Goal: Task Accomplishment & Management: Use online tool/utility

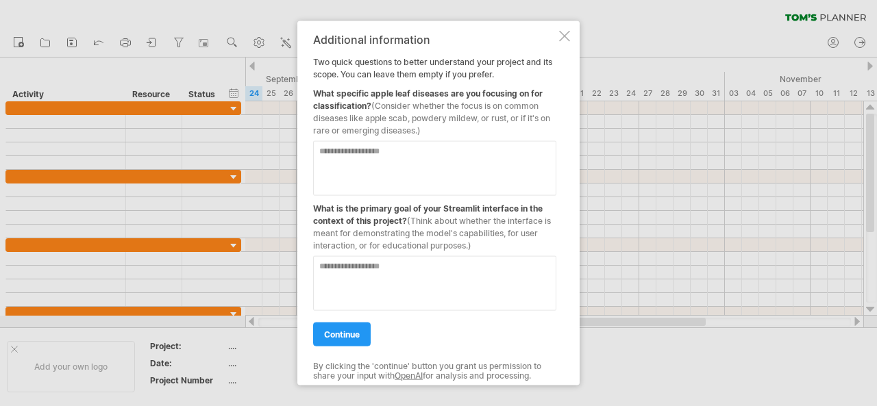
click at [389, 162] on textarea at bounding box center [434, 167] width 243 height 55
type textarea "**********"
click at [366, 269] on textarea at bounding box center [434, 283] width 243 height 55
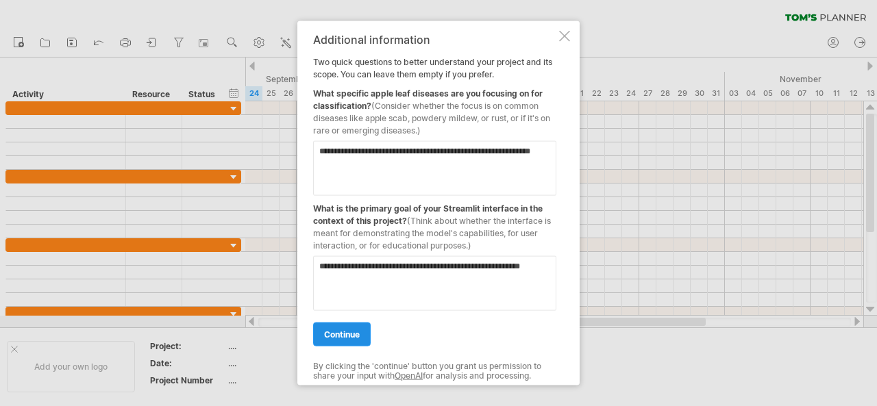
type textarea "**********"
click at [349, 331] on span "continue" at bounding box center [342, 334] width 36 height 10
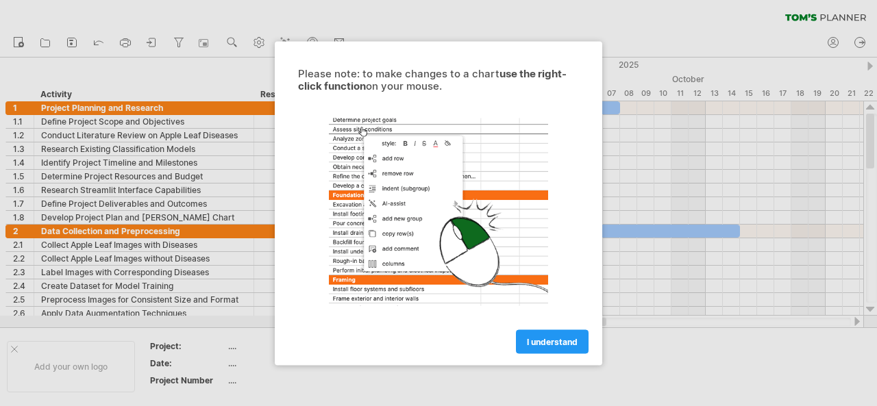
click at [397, 282] on div at bounding box center [438, 211] width 308 height 212
click at [551, 340] on span "I understand" at bounding box center [552, 341] width 51 height 10
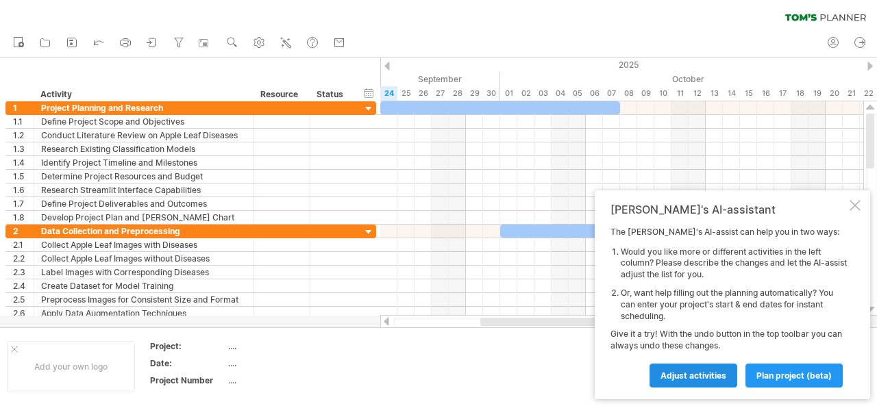
click at [704, 375] on span "Adjust activities" at bounding box center [693, 376] width 66 height 10
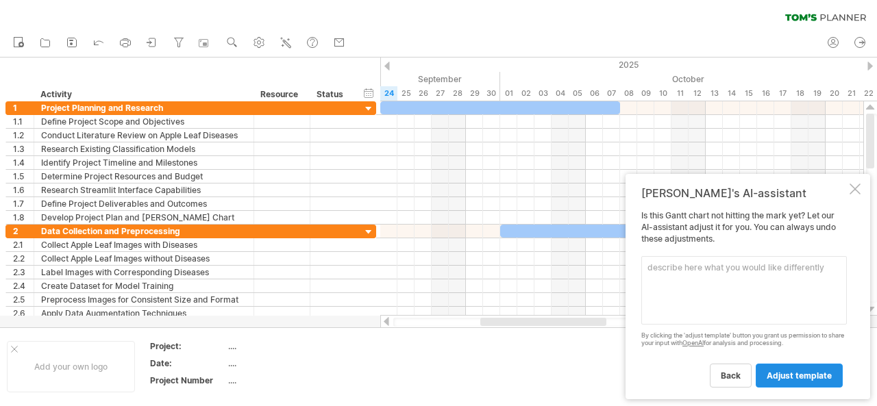
click at [790, 373] on span "adjust template" at bounding box center [799, 376] width 65 height 10
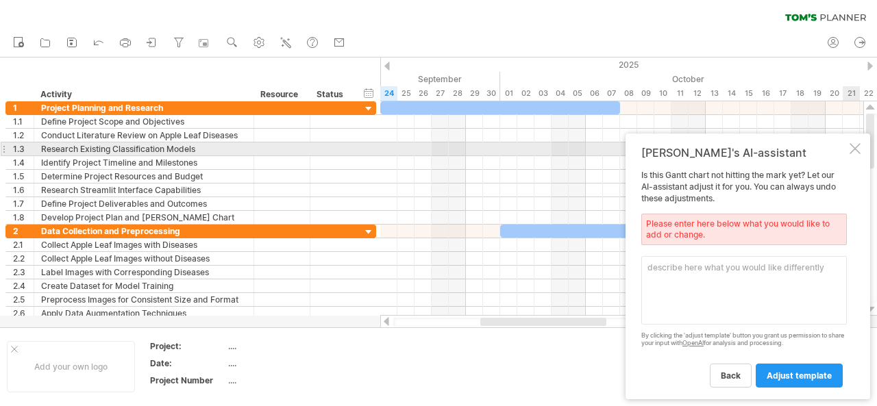
click at [854, 146] on div at bounding box center [854, 148] width 11 height 11
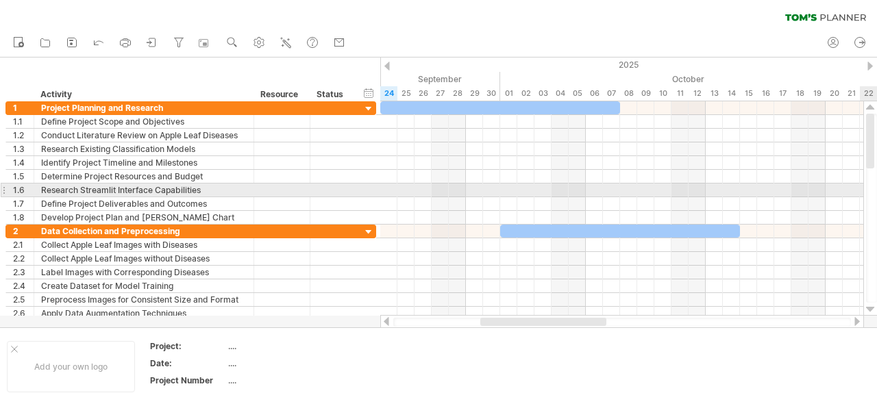
click at [869, 191] on div at bounding box center [871, 208] width 11 height 189
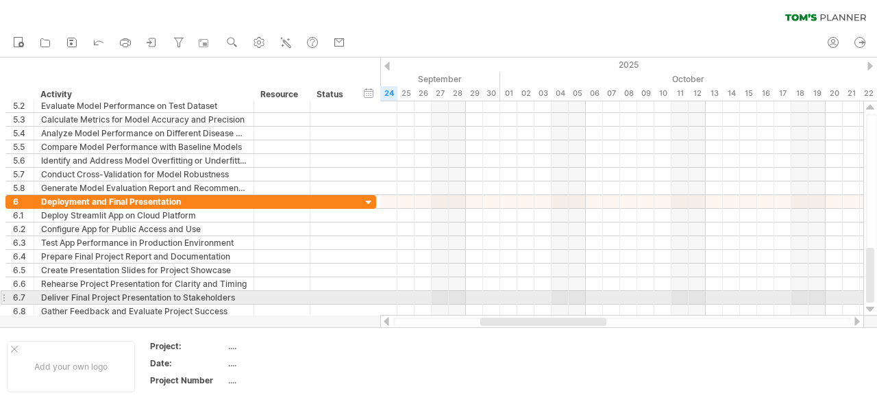
drag, startPoint x: 867, startPoint y: 152, endPoint x: 870, endPoint y: 292, distance: 140.5
click at [870, 292] on div at bounding box center [870, 275] width 8 height 55
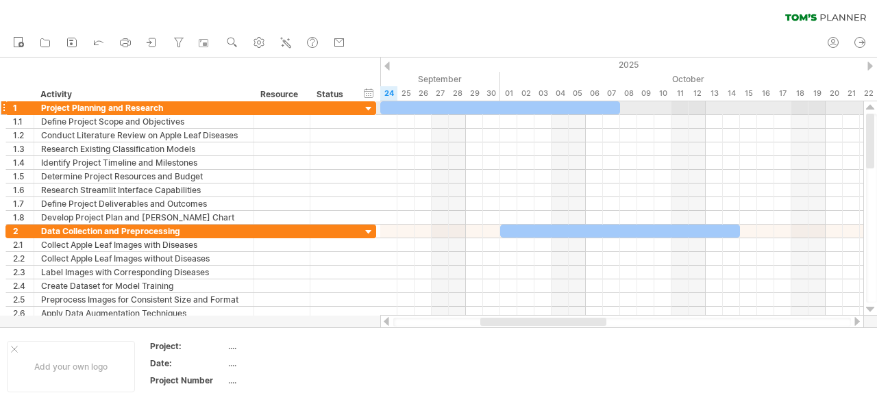
drag, startPoint x: 871, startPoint y: 254, endPoint x: 876, endPoint y: 102, distance: 152.1
click at [876, 102] on div at bounding box center [870, 208] width 14 height 214
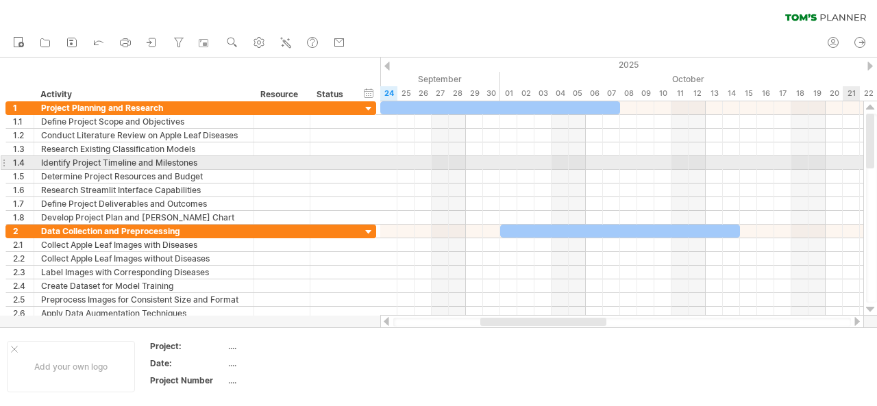
drag, startPoint x: 876, startPoint y: 136, endPoint x: 876, endPoint y: 158, distance: 21.9
click at [876, 158] on div at bounding box center [871, 208] width 11 height 189
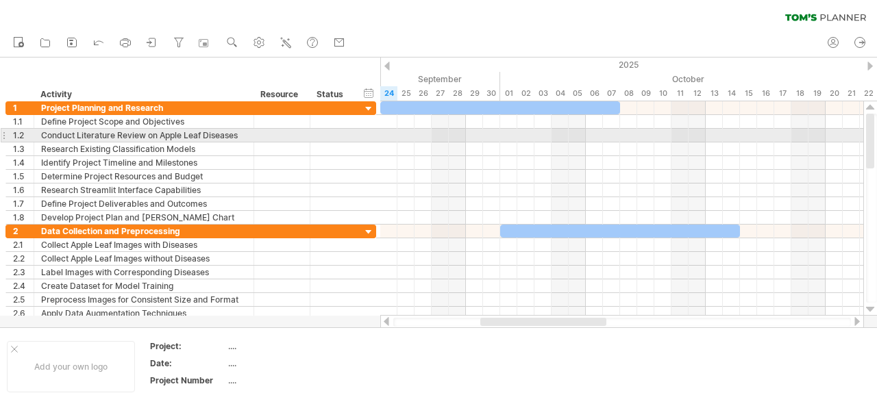
drag, startPoint x: 870, startPoint y: 149, endPoint x: 876, endPoint y: 130, distance: 19.5
click at [876, 130] on div at bounding box center [871, 208] width 11 height 189
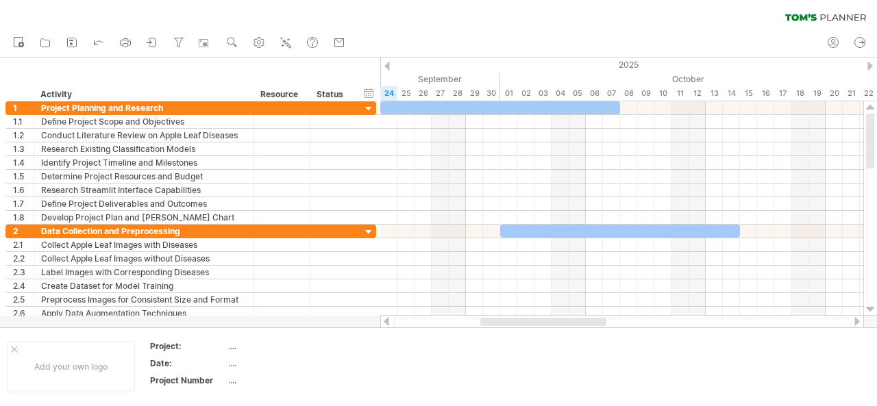
drag, startPoint x: 360, startPoint y: 2, endPoint x: 489, endPoint y: 10, distance: 129.7
click at [489, 10] on div "clear filter reapply filter" at bounding box center [438, 14] width 877 height 29
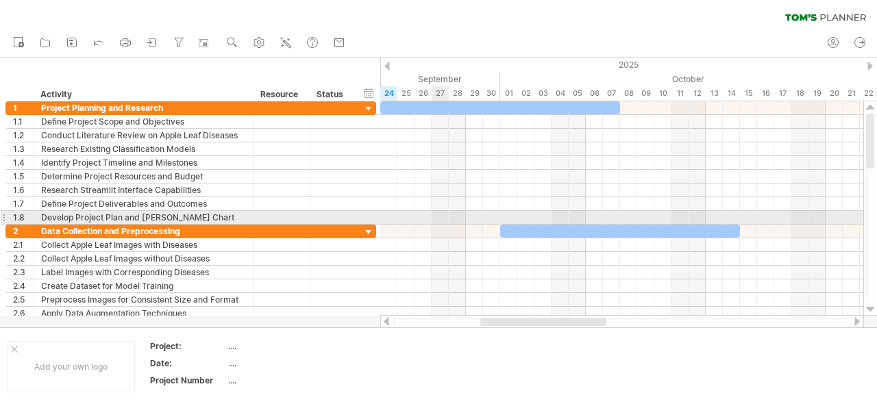
click at [441, 212] on div at bounding box center [621, 218] width 483 height 14
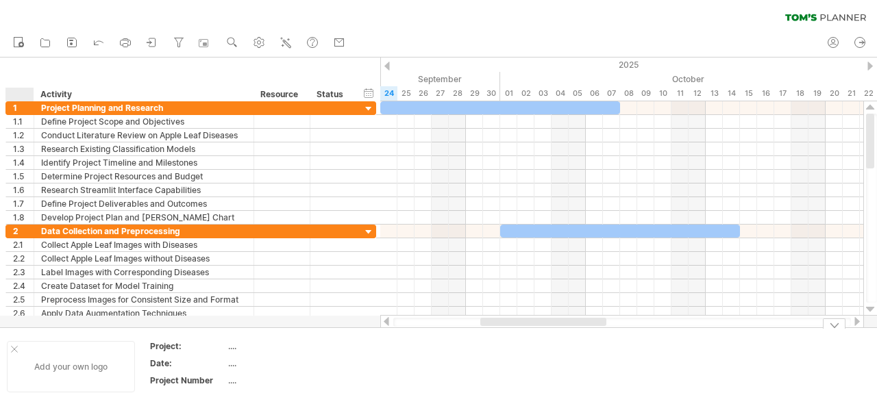
click at [12, 346] on div at bounding box center [14, 349] width 7 height 7
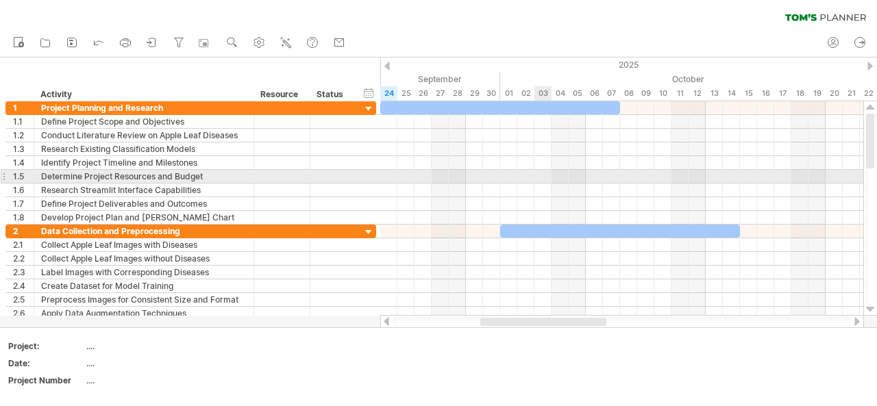
click at [545, 180] on div at bounding box center [621, 177] width 483 height 14
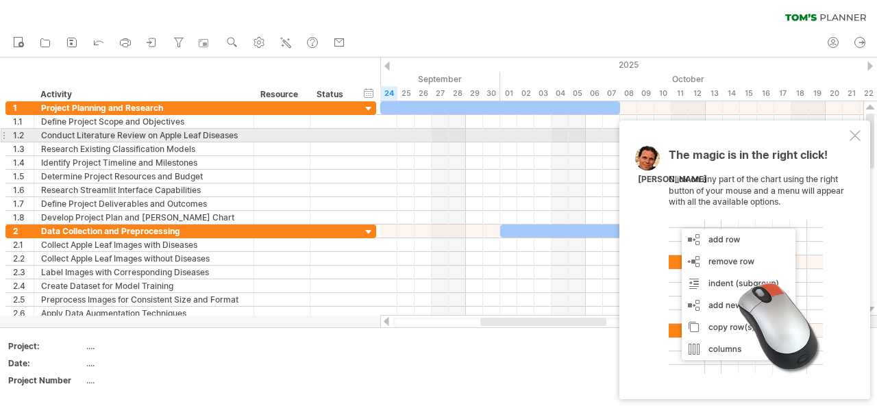
click at [857, 134] on div at bounding box center [854, 135] width 11 height 11
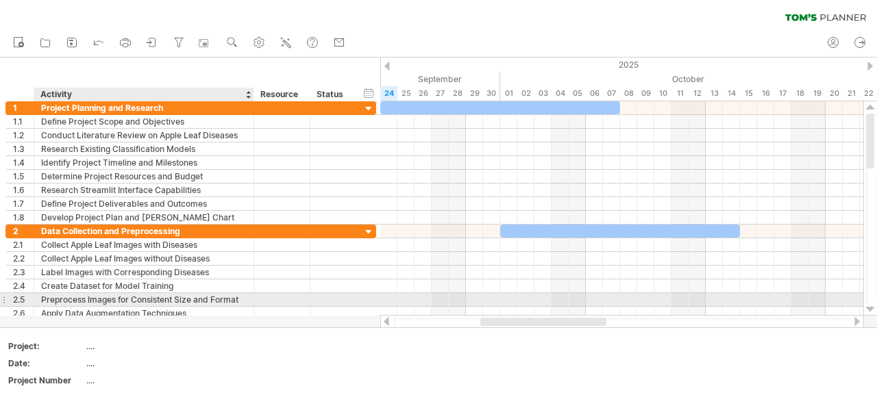
click at [249, 302] on div at bounding box center [252, 300] width 7 height 14
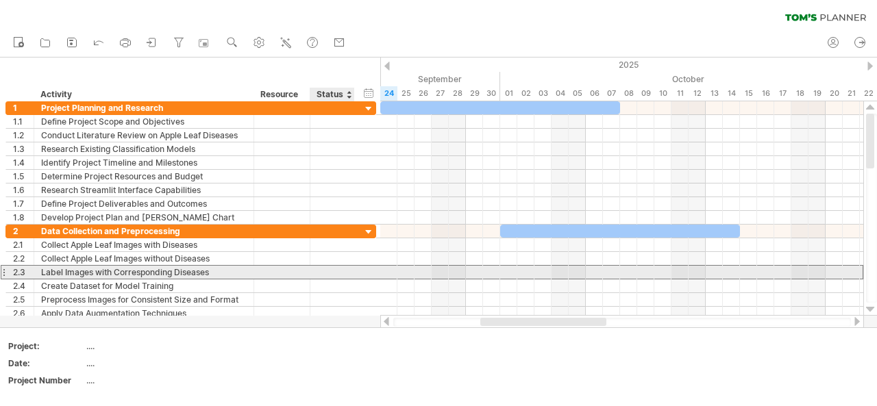
click at [369, 273] on div "**********" at bounding box center [190, 272] width 371 height 14
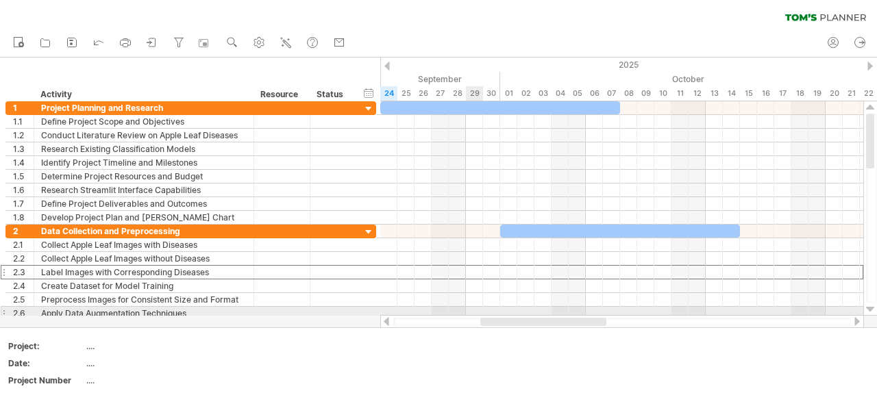
drag, startPoint x: 369, startPoint y: 273, endPoint x: 482, endPoint y: 321, distance: 123.0
click at [482, 321] on div "Trying to reach [DOMAIN_NAME] Connected again... 0% clear filter new 1" at bounding box center [438, 203] width 877 height 406
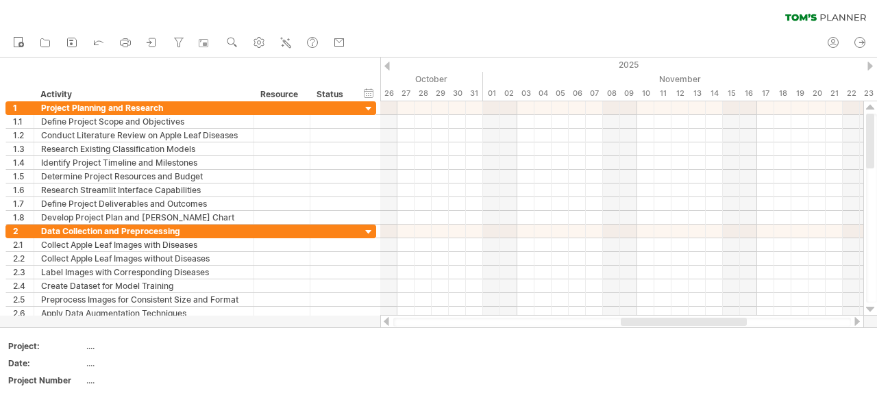
drag, startPoint x: 482, startPoint y: 321, endPoint x: 623, endPoint y: 316, distance: 141.9
click at [623, 316] on div at bounding box center [622, 322] width 484 height 14
click at [795, 318] on div at bounding box center [622, 322] width 458 height 9
drag, startPoint x: 795, startPoint y: 318, endPoint x: 874, endPoint y: 321, distance: 79.5
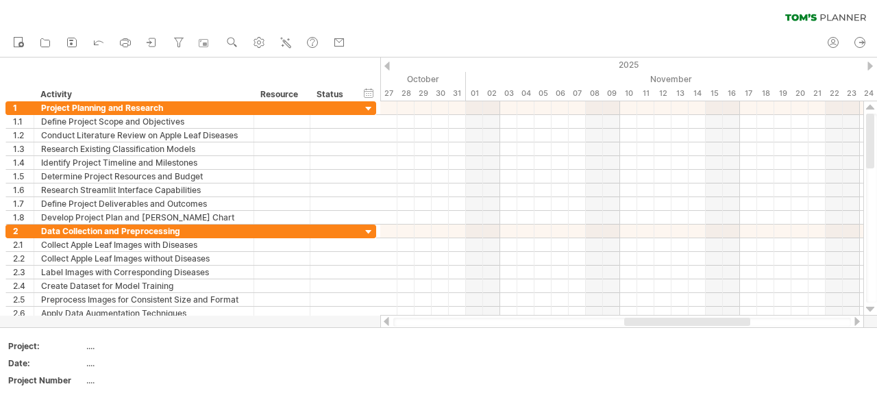
click at [874, 321] on div "Trying to reach [DOMAIN_NAME] Connected again... 0% clear filter new 1" at bounding box center [438, 203] width 877 height 406
click at [826, 321] on div at bounding box center [622, 322] width 458 height 9
drag, startPoint x: 826, startPoint y: 321, endPoint x: 635, endPoint y: 334, distance: 191.6
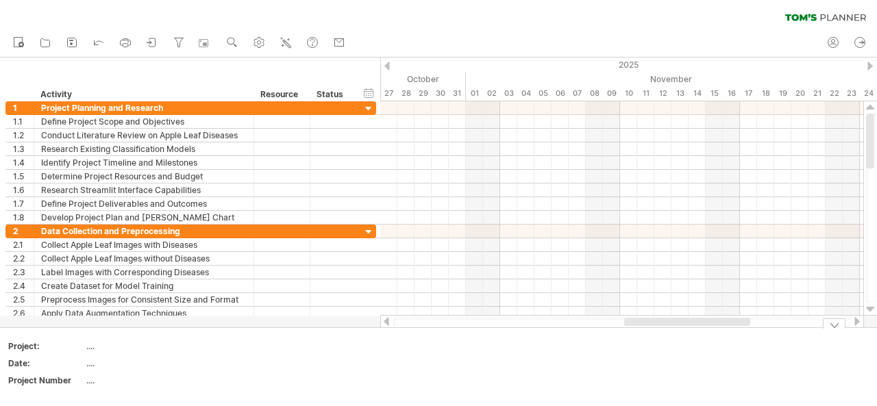
click at [635, 334] on div "Trying to reach [DOMAIN_NAME] Connected again... 0% clear filter new 1" at bounding box center [438, 203] width 877 height 406
click at [578, 327] on div "Add your own logo Project: .... Date: .... Project Number ...." at bounding box center [438, 366] width 877 height 78
drag, startPoint x: 578, startPoint y: 327, endPoint x: 571, endPoint y: 321, distance: 8.8
click at [571, 321] on div "Trying to reach [DOMAIN_NAME] Connected again... 0% clear filter new 1" at bounding box center [438, 203] width 877 height 406
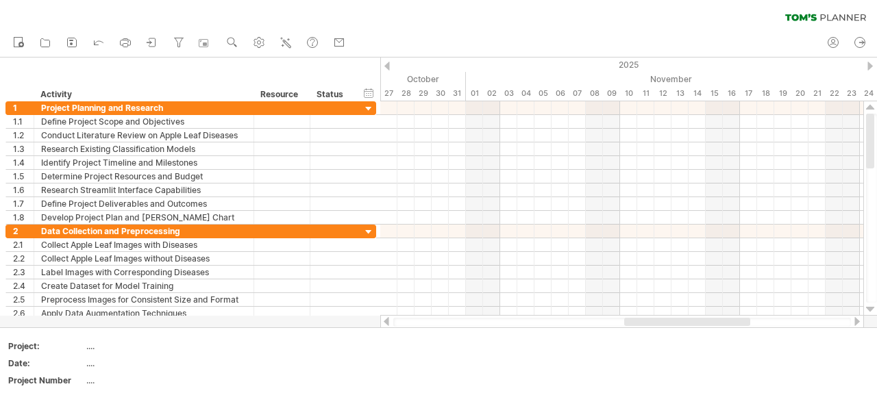
click at [571, 321] on div at bounding box center [622, 322] width 458 height 9
drag, startPoint x: 571, startPoint y: 321, endPoint x: 570, endPoint y: 328, distance: 7.0
click at [570, 328] on div "Trying to reach [DOMAIN_NAME] Connected again... 0% clear filter new 1" at bounding box center [438, 203] width 877 height 406
click at [567, 324] on div at bounding box center [622, 322] width 458 height 9
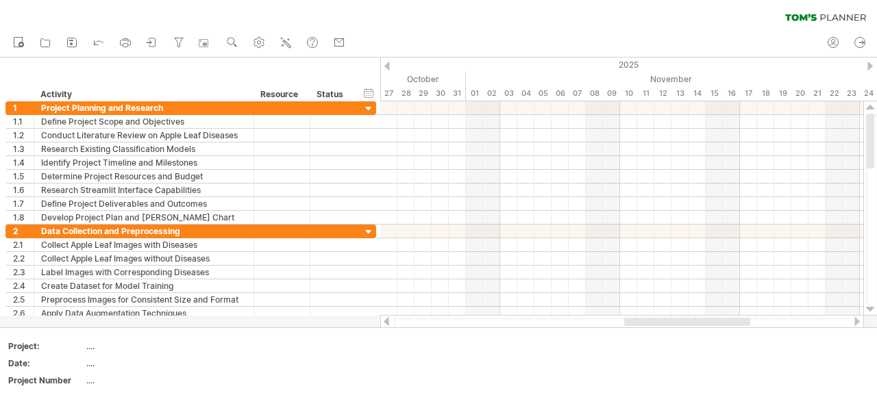
drag, startPoint x: 567, startPoint y: 324, endPoint x: 645, endPoint y: 324, distance: 78.1
click at [645, 324] on div at bounding box center [622, 322] width 458 height 9
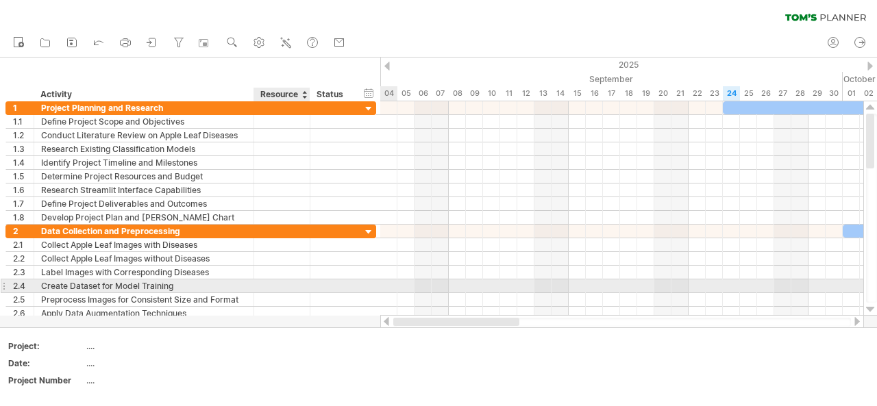
drag, startPoint x: 645, startPoint y: 324, endPoint x: 289, endPoint y: 287, distance: 358.1
click at [289, 287] on div "Trying to reach [DOMAIN_NAME] Connected again... 0% clear filter new 1" at bounding box center [438, 203] width 877 height 406
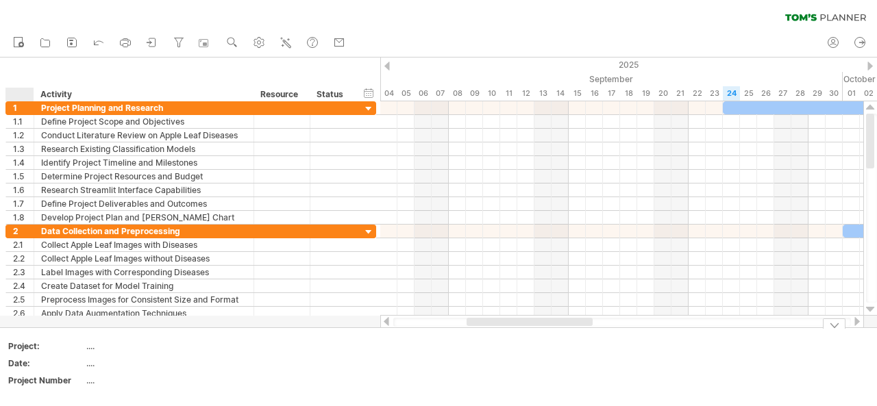
click at [26, 346] on div "Project:" at bounding box center [45, 346] width 75 height 12
click at [26, 346] on input "********" at bounding box center [43, 346] width 70 height 12
click at [162, 390] on table "******** .... Date: .... Project Number ...." at bounding box center [105, 366] width 197 height 53
drag, startPoint x: 162, startPoint y: 390, endPoint x: 77, endPoint y: 384, distance: 85.1
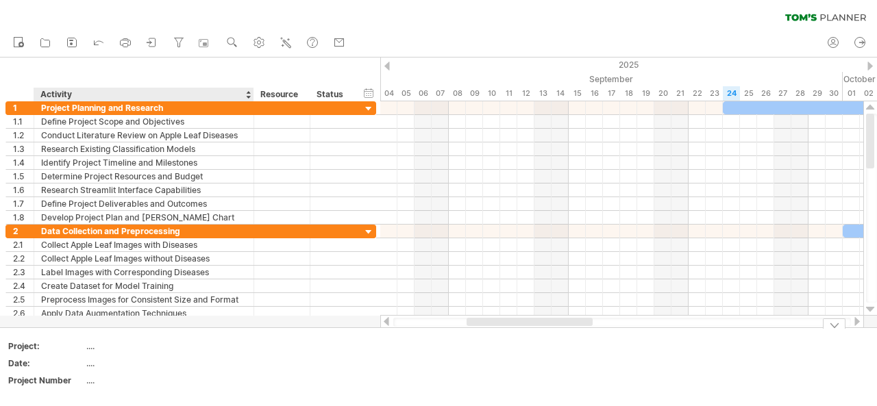
click at [77, 384] on table "Project: .... Date: .... Project Number ...." at bounding box center [105, 366] width 197 height 53
click at [90, 376] on div "...." at bounding box center [143, 381] width 115 height 12
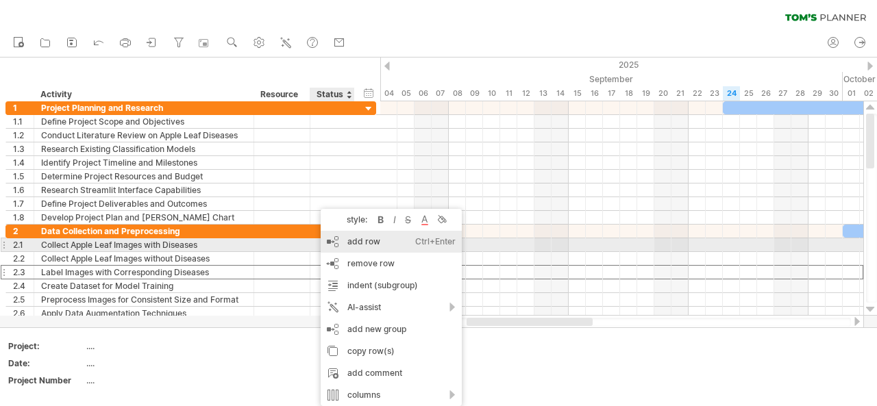
click at [423, 247] on div "Ctrl+Enter" at bounding box center [435, 242] width 40 height 22
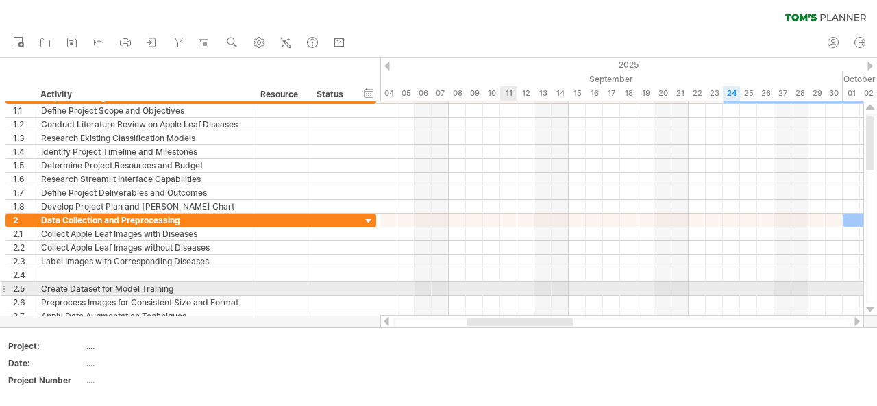
click at [515, 283] on div at bounding box center [621, 289] width 483 height 14
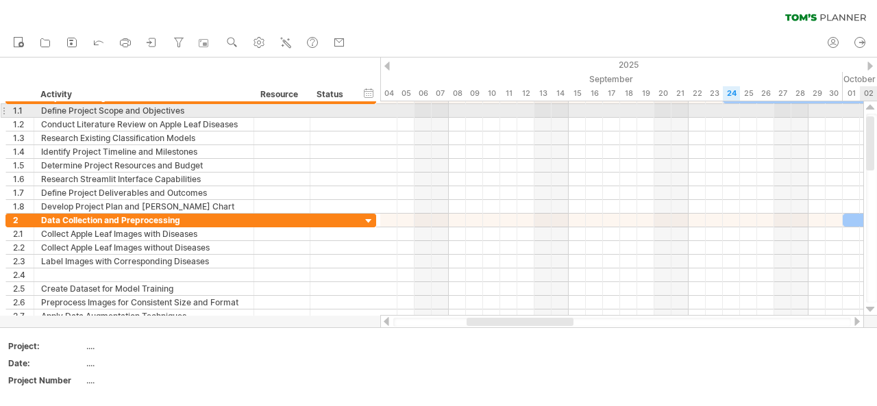
click at [871, 110] on div at bounding box center [870, 107] width 9 height 11
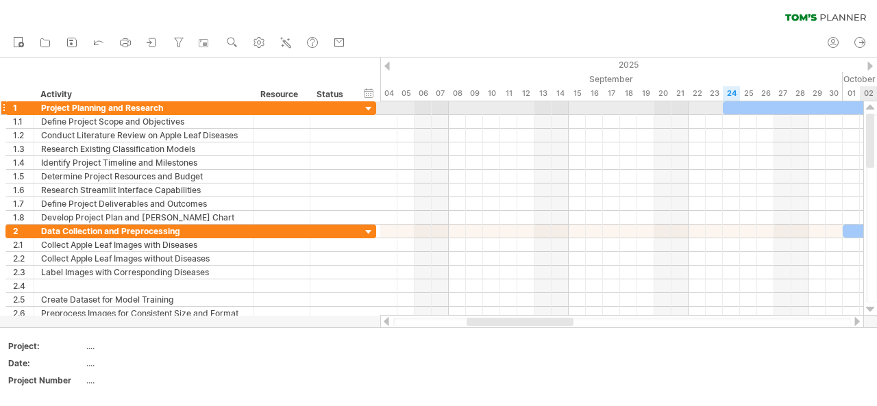
click at [871, 110] on div at bounding box center [870, 107] width 9 height 11
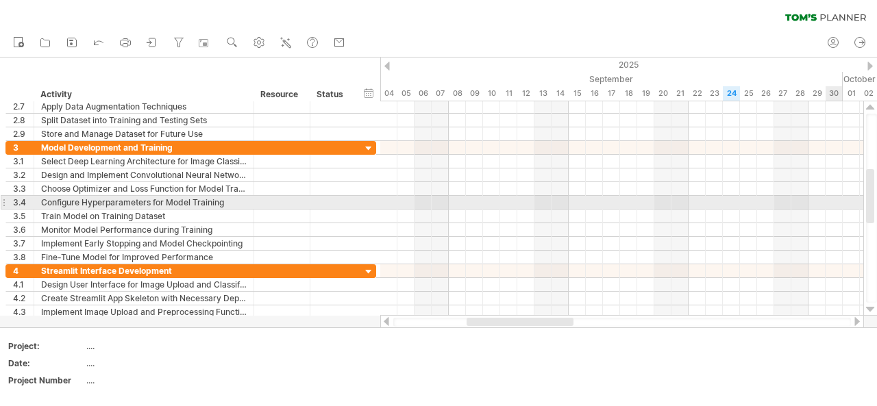
drag, startPoint x: 869, startPoint y: 154, endPoint x: 876, endPoint y: 210, distance: 55.9
click at [876, 210] on div at bounding box center [871, 208] width 11 height 189
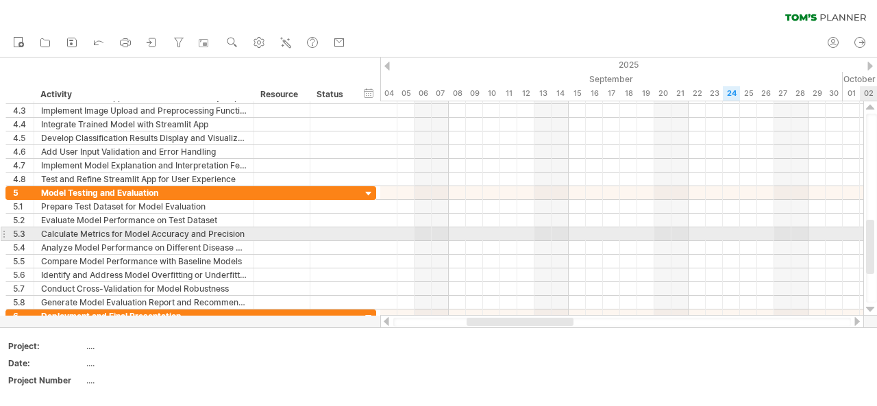
drag, startPoint x: 873, startPoint y: 186, endPoint x: 865, endPoint y: 237, distance: 51.2
click at [865, 237] on div at bounding box center [870, 208] width 14 height 214
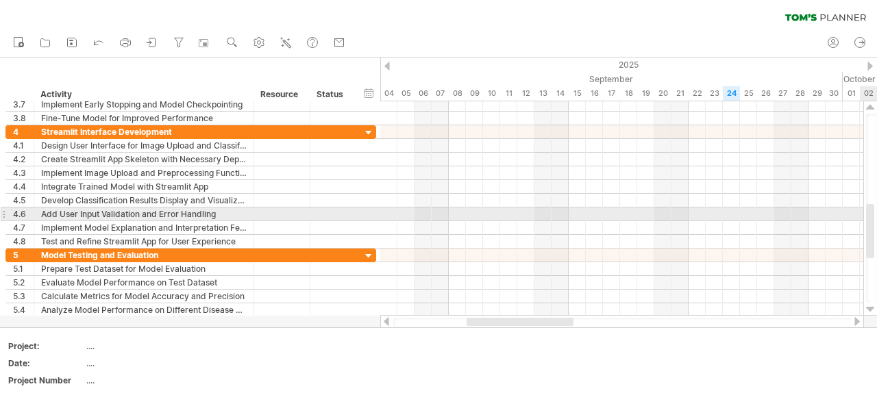
drag, startPoint x: 870, startPoint y: 240, endPoint x: 873, endPoint y: 224, distance: 16.0
click at [873, 224] on div at bounding box center [870, 231] width 8 height 54
click at [108, 211] on div "Add User Input Validation and Error Handling" at bounding box center [144, 214] width 206 height 13
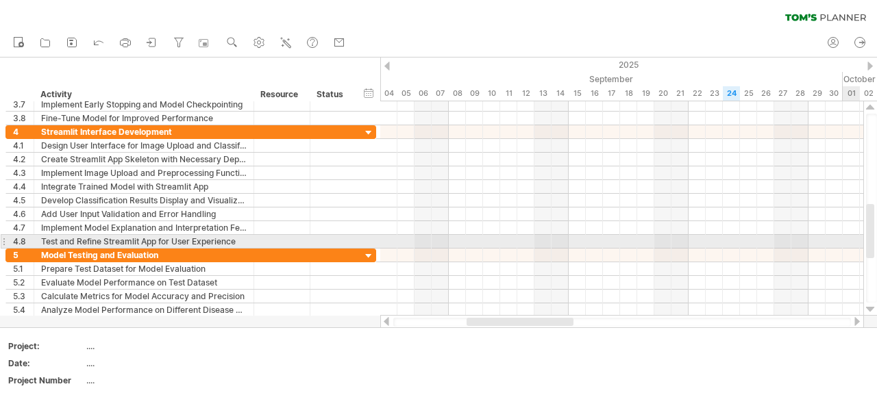
drag, startPoint x: 876, startPoint y: 224, endPoint x: 875, endPoint y: 243, distance: 19.2
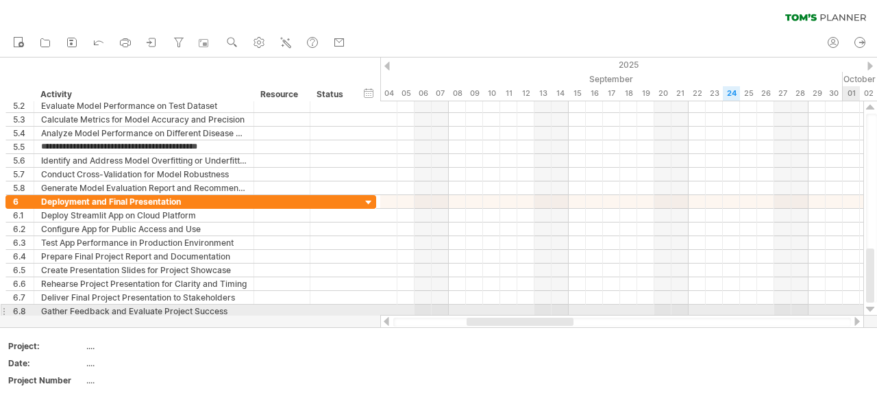
drag, startPoint x: 869, startPoint y: 224, endPoint x: 876, endPoint y: 308, distance: 84.6
click at [876, 308] on div at bounding box center [870, 208] width 14 height 214
